Goal: Information Seeking & Learning: Learn about a topic

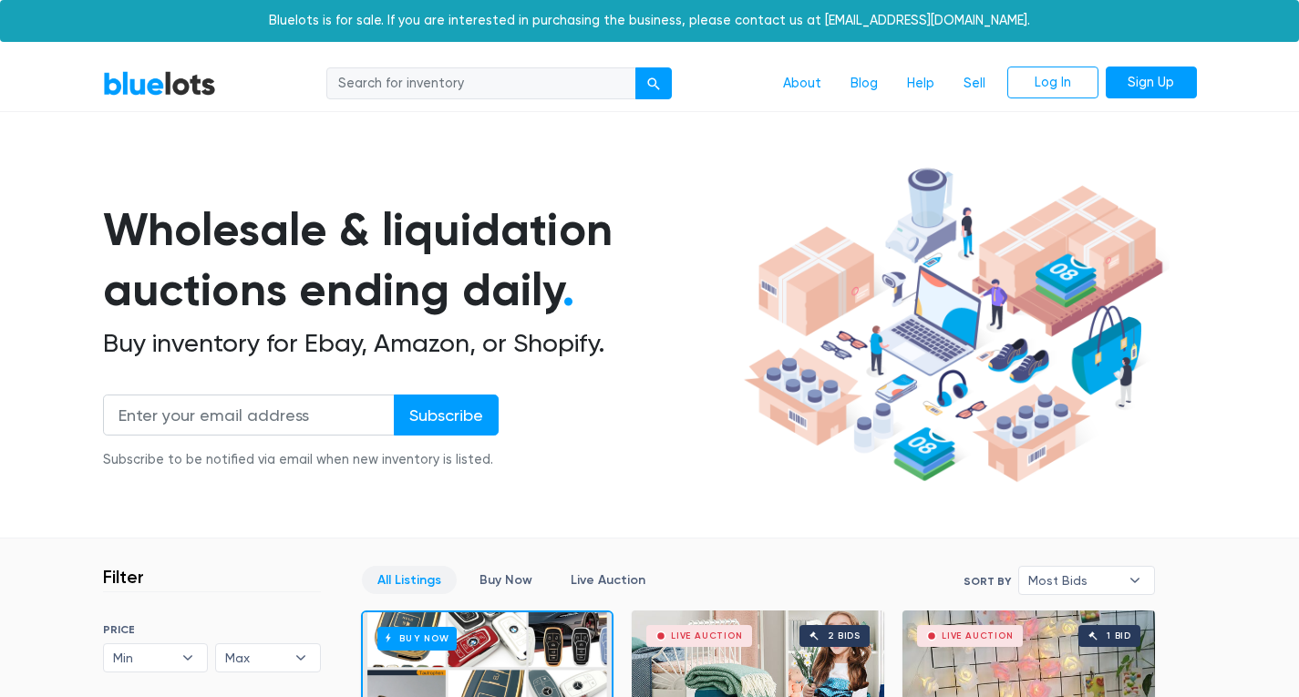
drag, startPoint x: 369, startPoint y: 229, endPoint x: 601, endPoint y: 231, distance: 231.5
click at [601, 231] on h1 "Wholesale & liquidation auctions ending daily ." at bounding box center [420, 260] width 634 height 121
drag, startPoint x: 465, startPoint y: 349, endPoint x: 378, endPoint y: 347, distance: 86.6
click at [378, 347] on h2 "Buy inventory for Ebay, Amazon, or Shopify." at bounding box center [420, 343] width 634 height 31
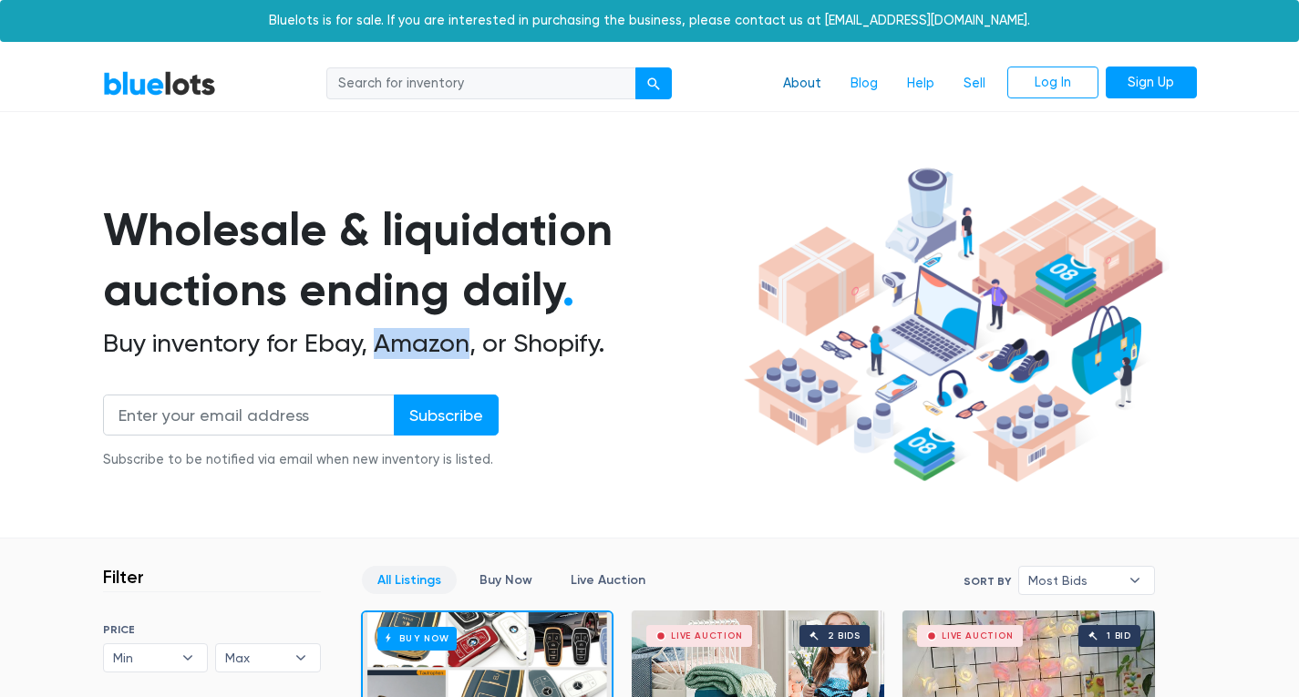
click at [811, 80] on link "About" at bounding box center [801, 84] width 67 height 35
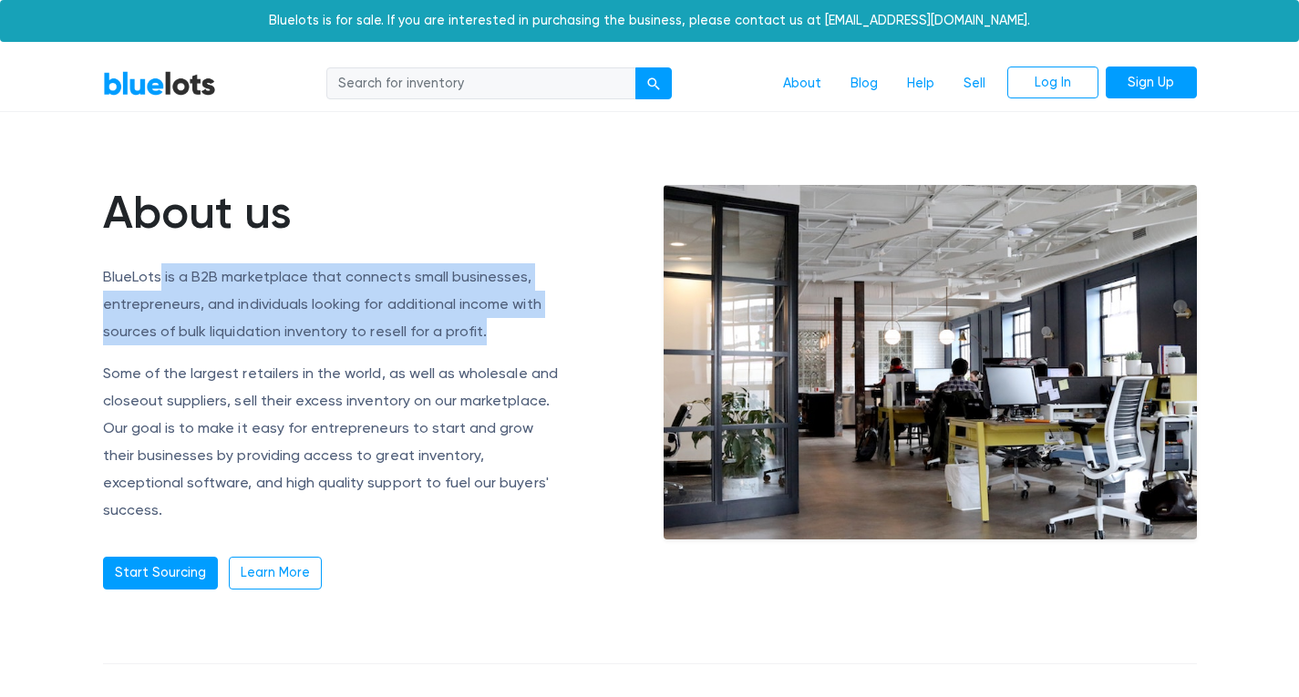
drag, startPoint x: 159, startPoint y: 275, endPoint x: 522, endPoint y: 335, distance: 368.6
click at [522, 335] on p "BlueLots is a B2B marketplace that connects small businesses, entrepreneurs, an…" at bounding box center [333, 304] width 460 height 82
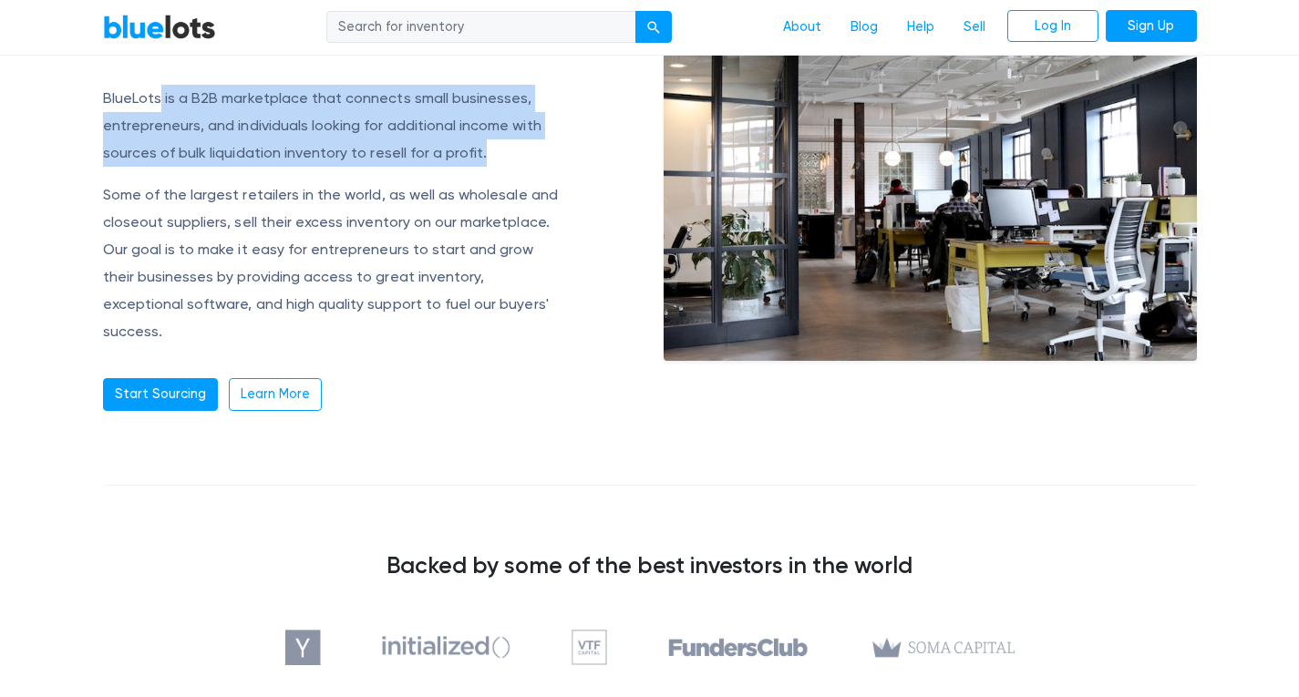
scroll to position [160, 0]
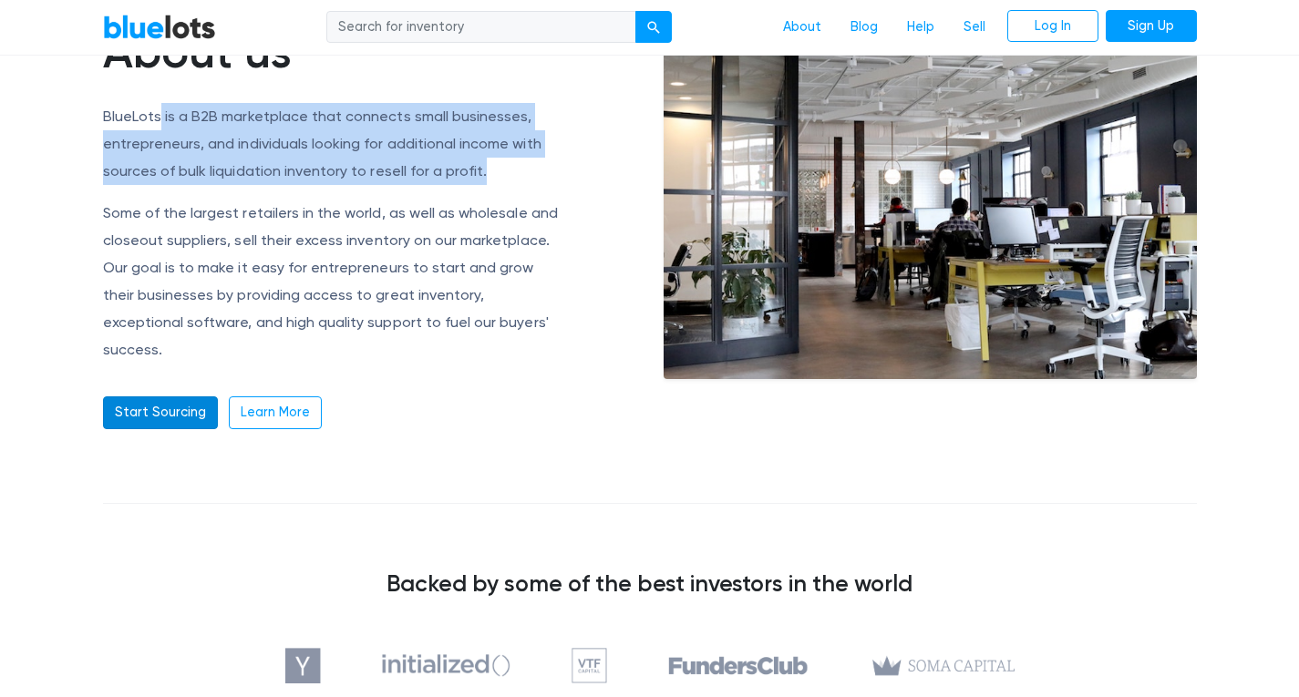
click at [156, 396] on link "Start Sourcing" at bounding box center [160, 412] width 115 height 33
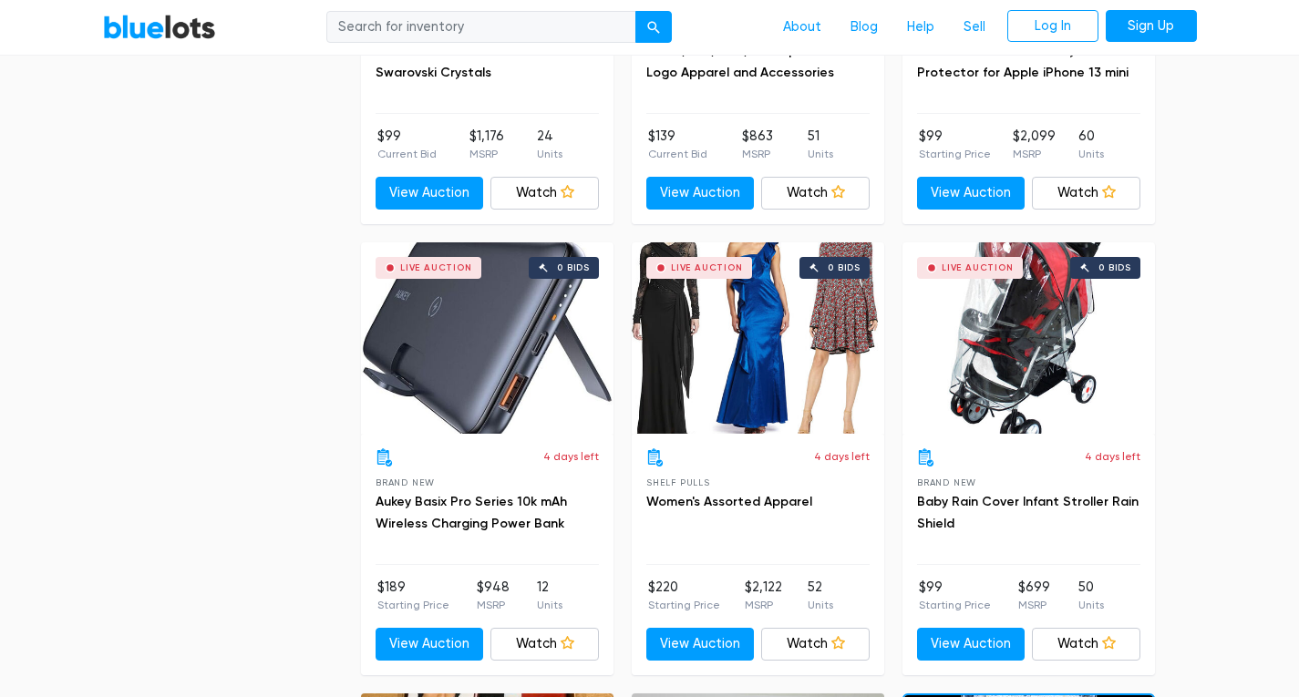
scroll to position [1276, 0]
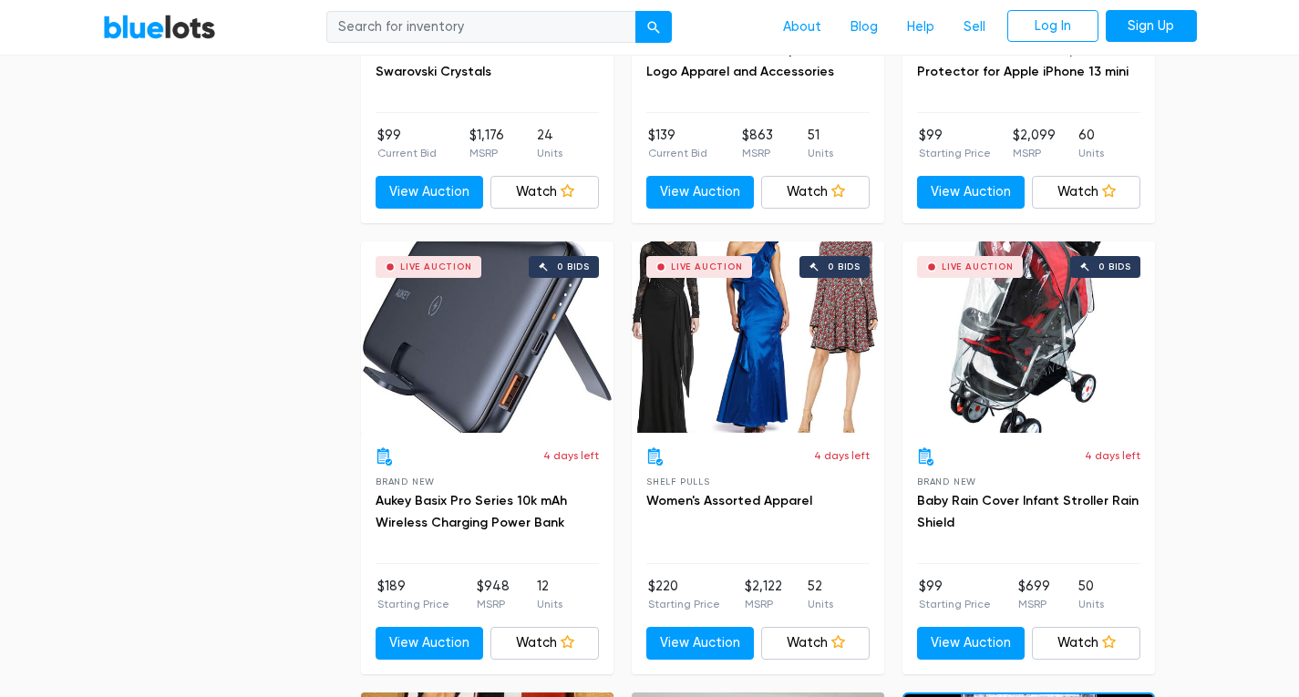
click at [441, 408] on div "Live Auction 0 bids" at bounding box center [487, 337] width 252 height 191
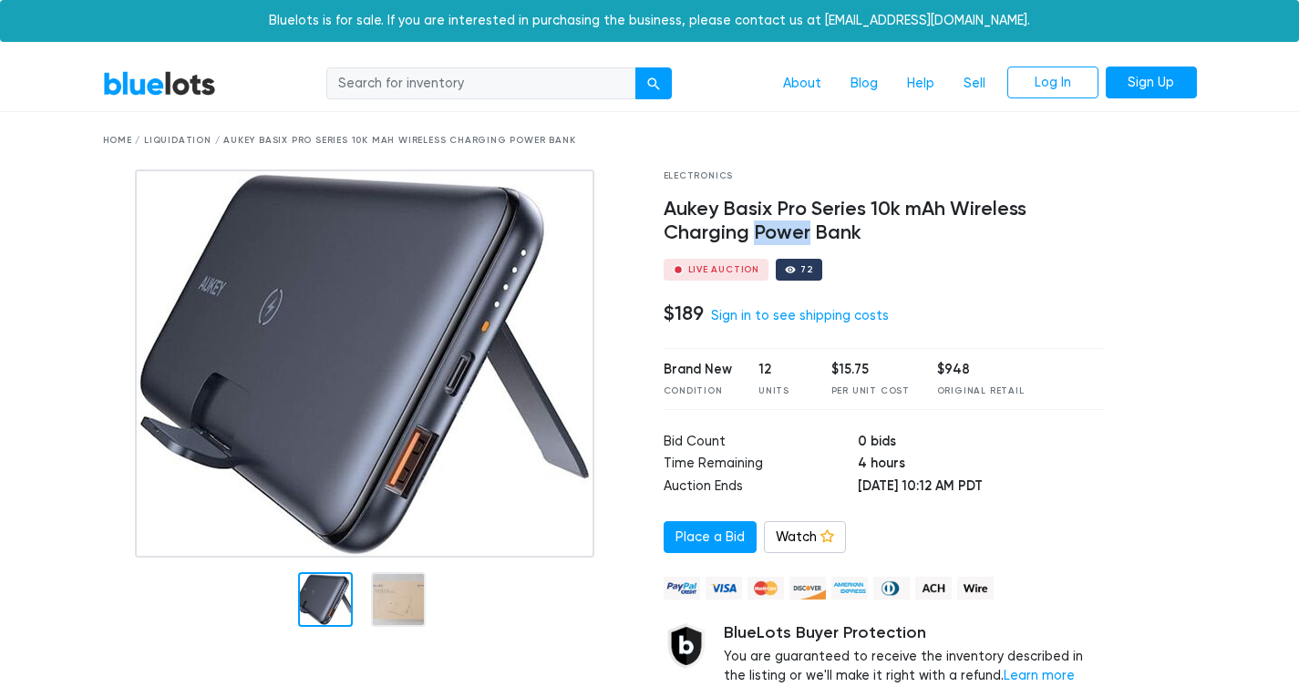
drag, startPoint x: 753, startPoint y: 232, endPoint x: 806, endPoint y: 234, distance: 52.9
click at [806, 234] on h4 "Aukey Basix Pro Series 10k mAh Wireless Charging Power Bank" at bounding box center [883, 221] width 440 height 47
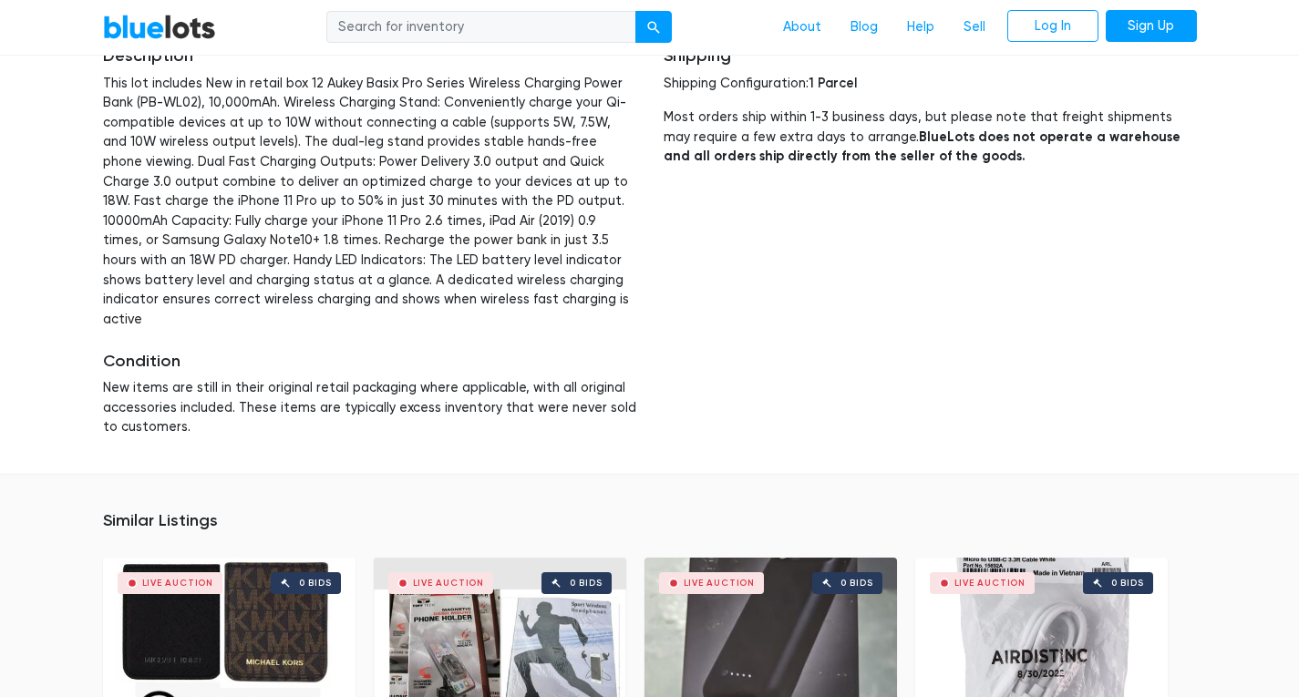
scroll to position [1003, 0]
